Goal: Navigation & Orientation: Find specific page/section

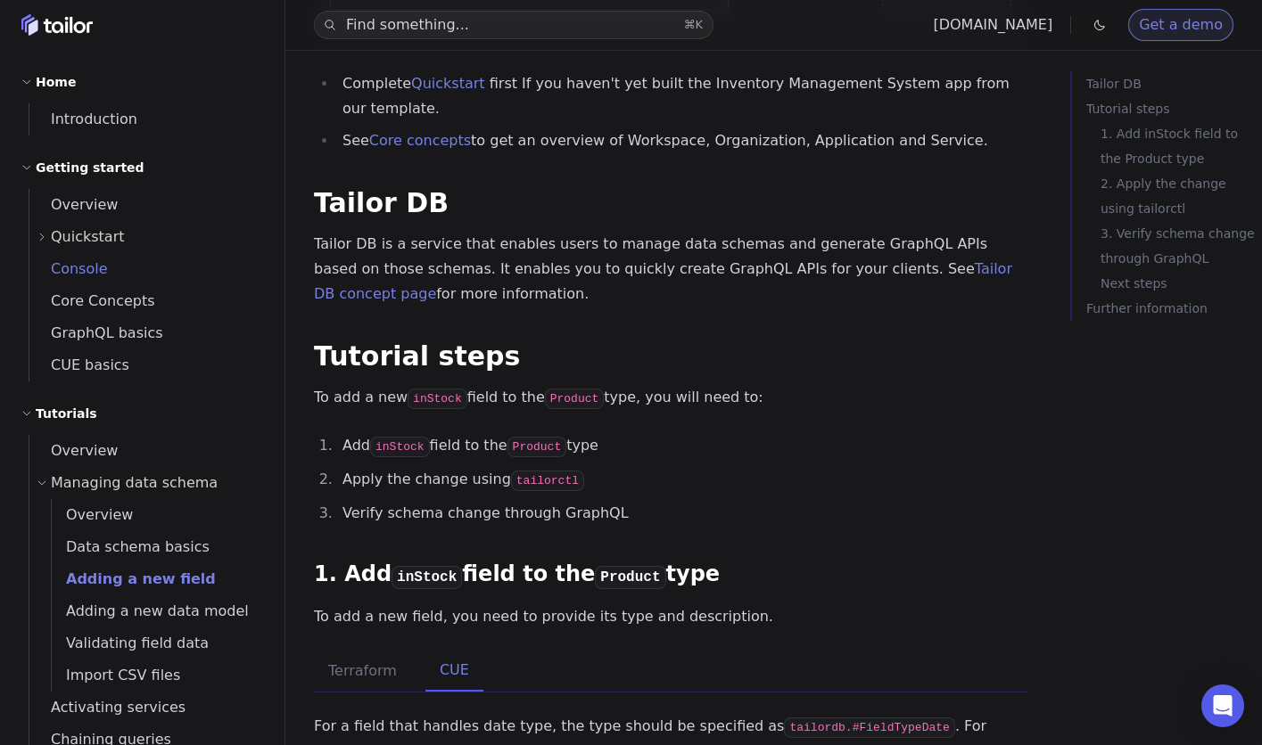
click at [57, 268] on span "Console" at bounding box center [68, 268] width 78 height 17
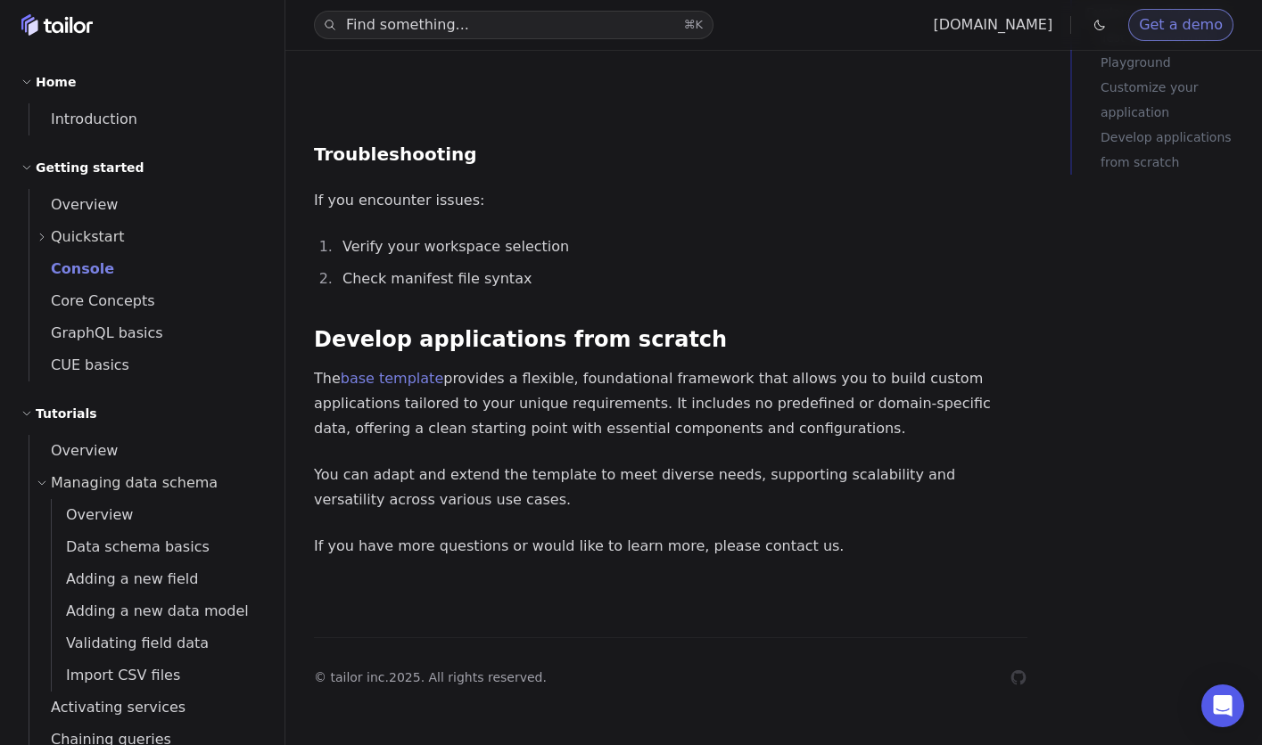
scroll to position [3236, 0]
